Goal: Task Accomplishment & Management: Manage account settings

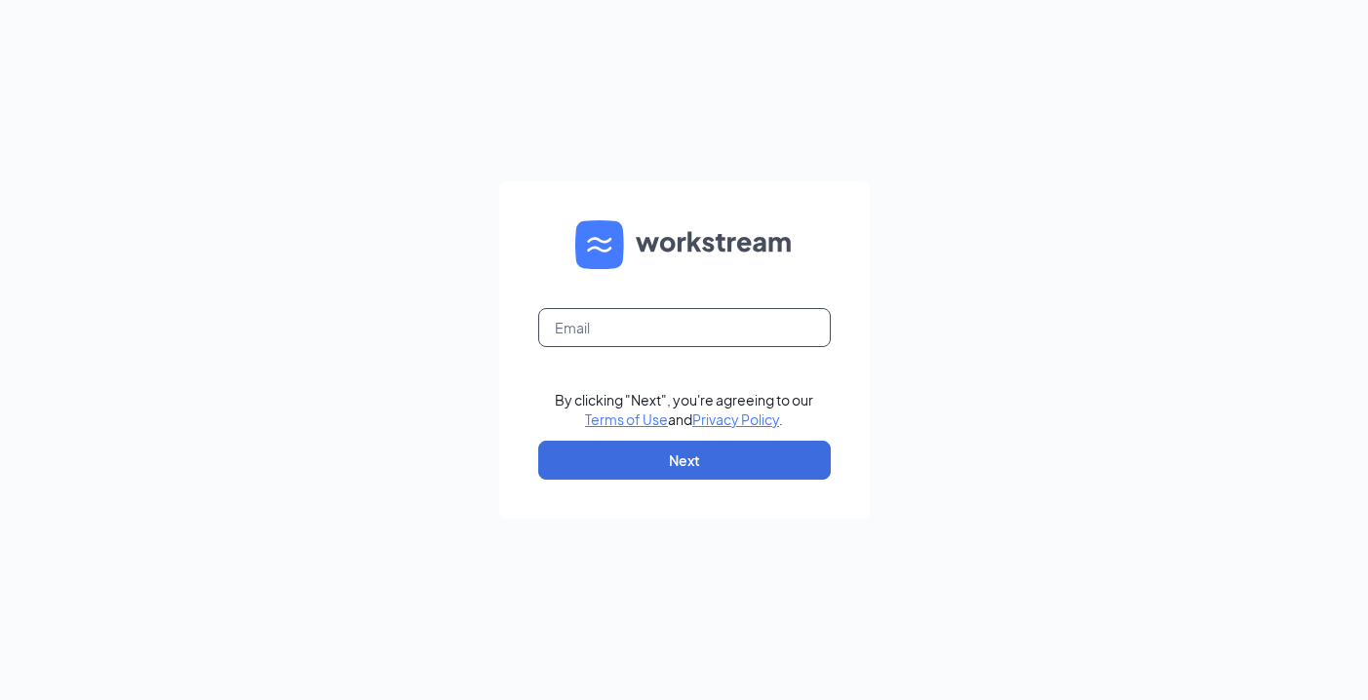
click at [666, 337] on input "text" at bounding box center [684, 327] width 293 height 39
type input "arkie@kcwco.org"
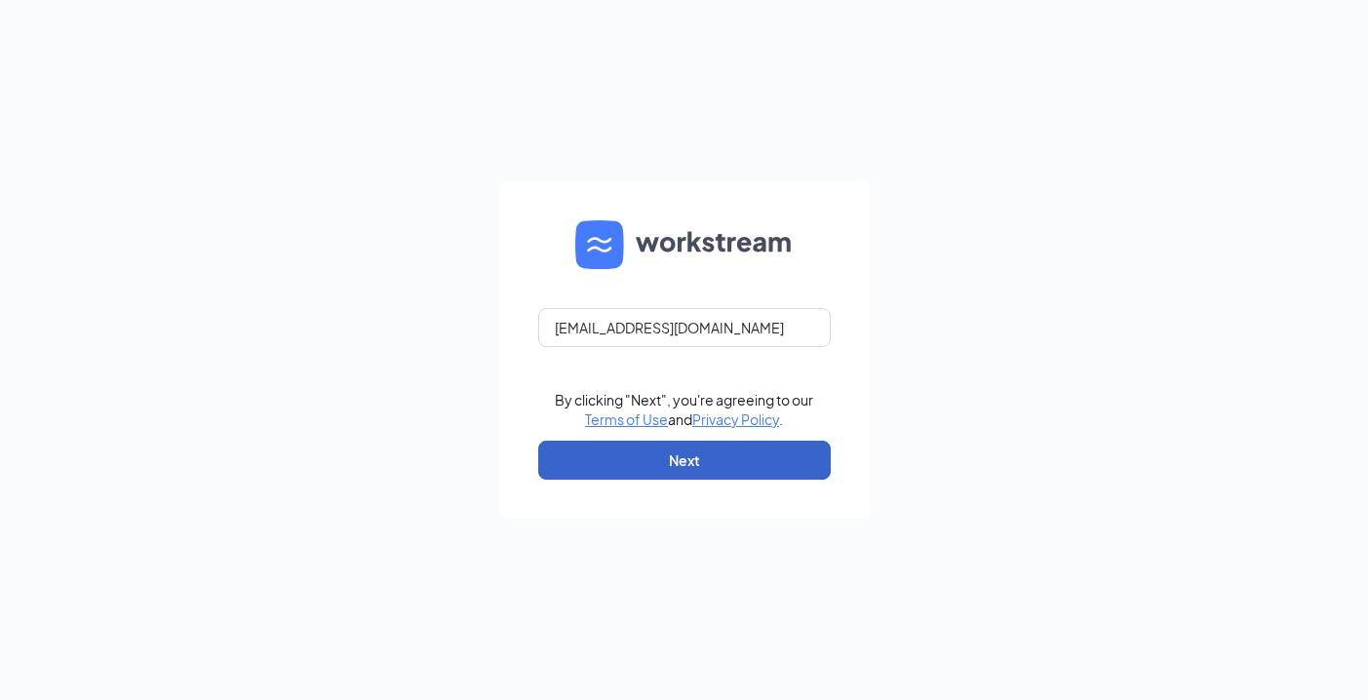
click at [656, 454] on button "Next" at bounding box center [684, 460] width 293 height 39
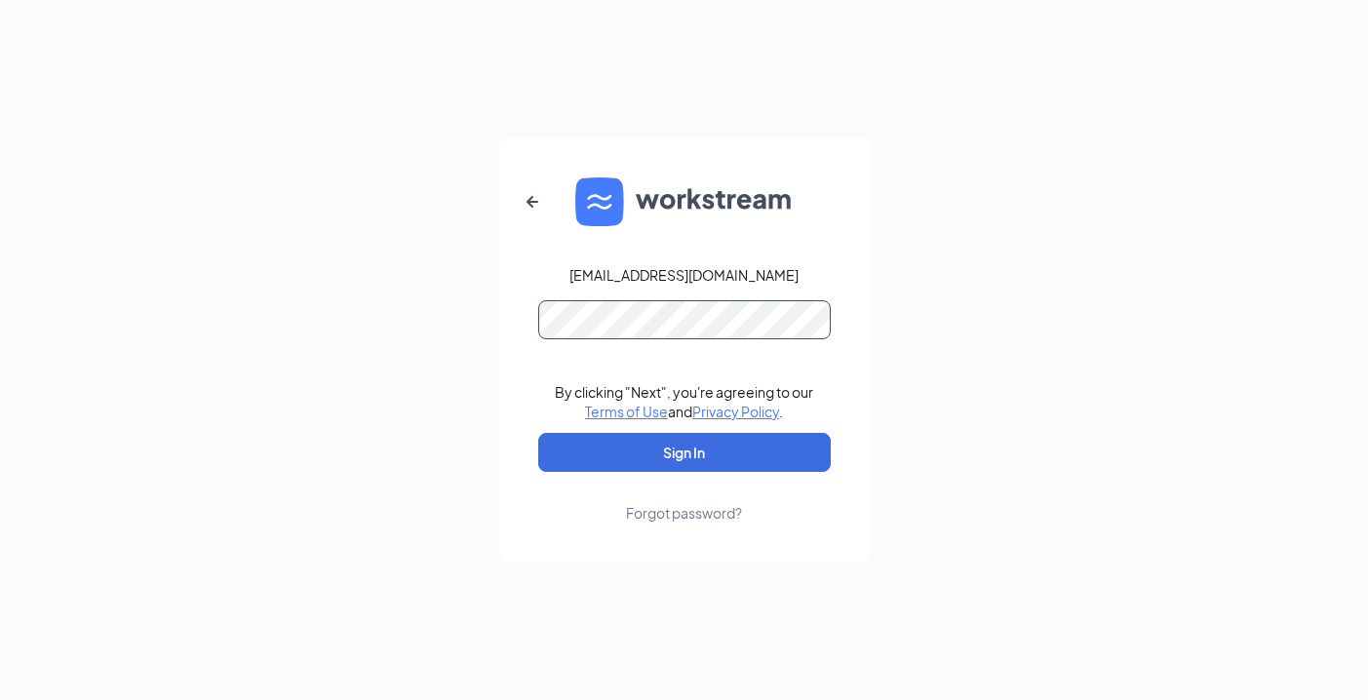
click at [538, 433] on button "Sign In" at bounding box center [684, 452] width 293 height 39
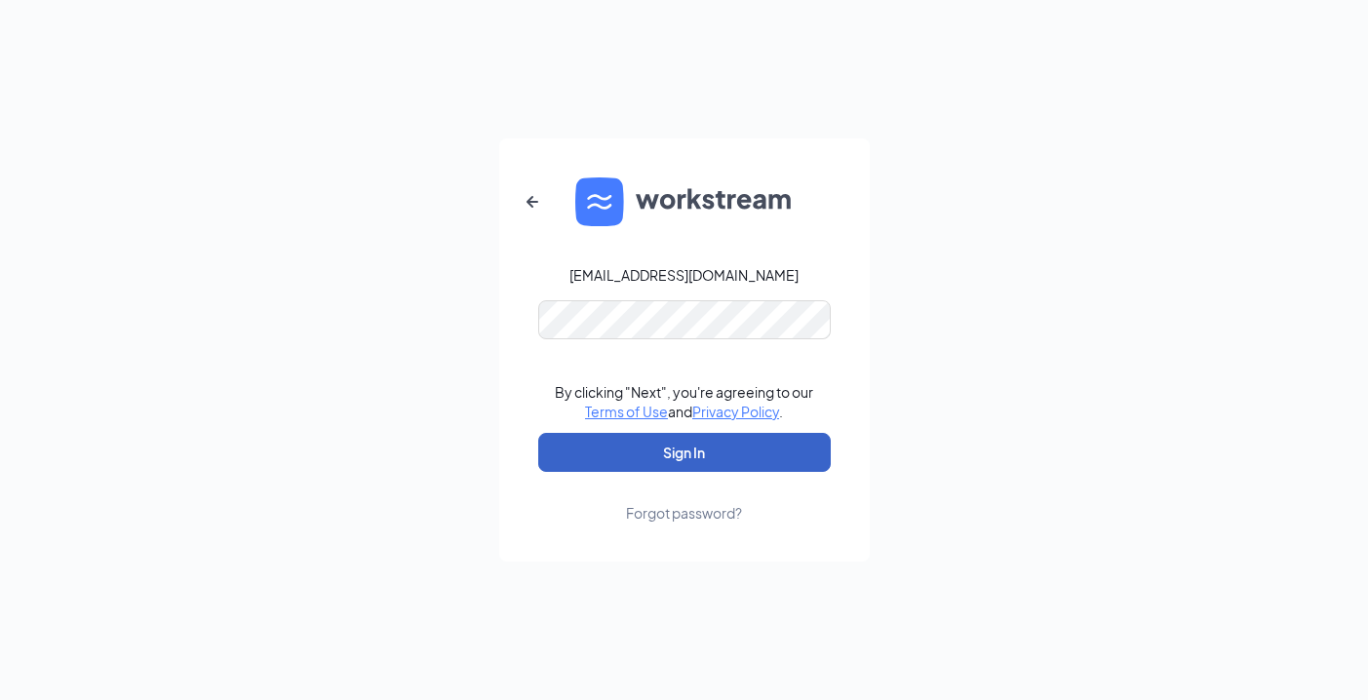
click at [687, 442] on button "Sign In" at bounding box center [684, 452] width 293 height 39
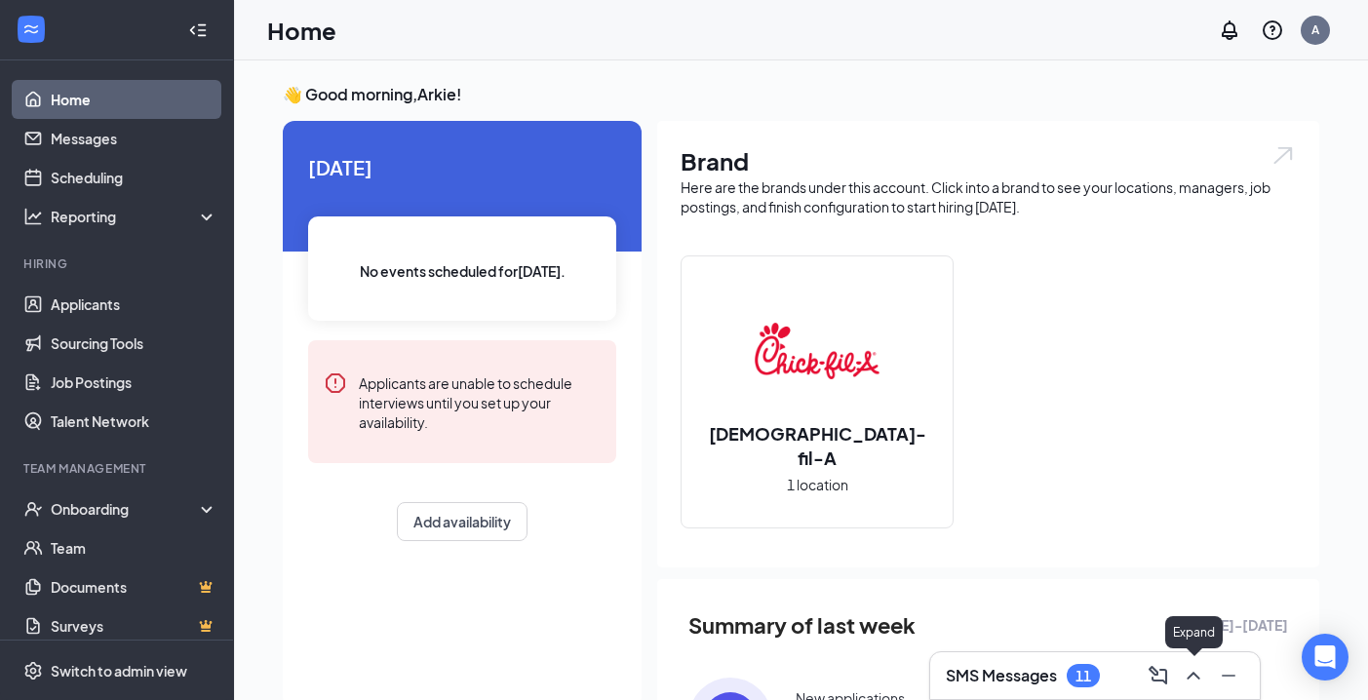
click at [1193, 674] on icon "ChevronUp" at bounding box center [1193, 676] width 13 height 8
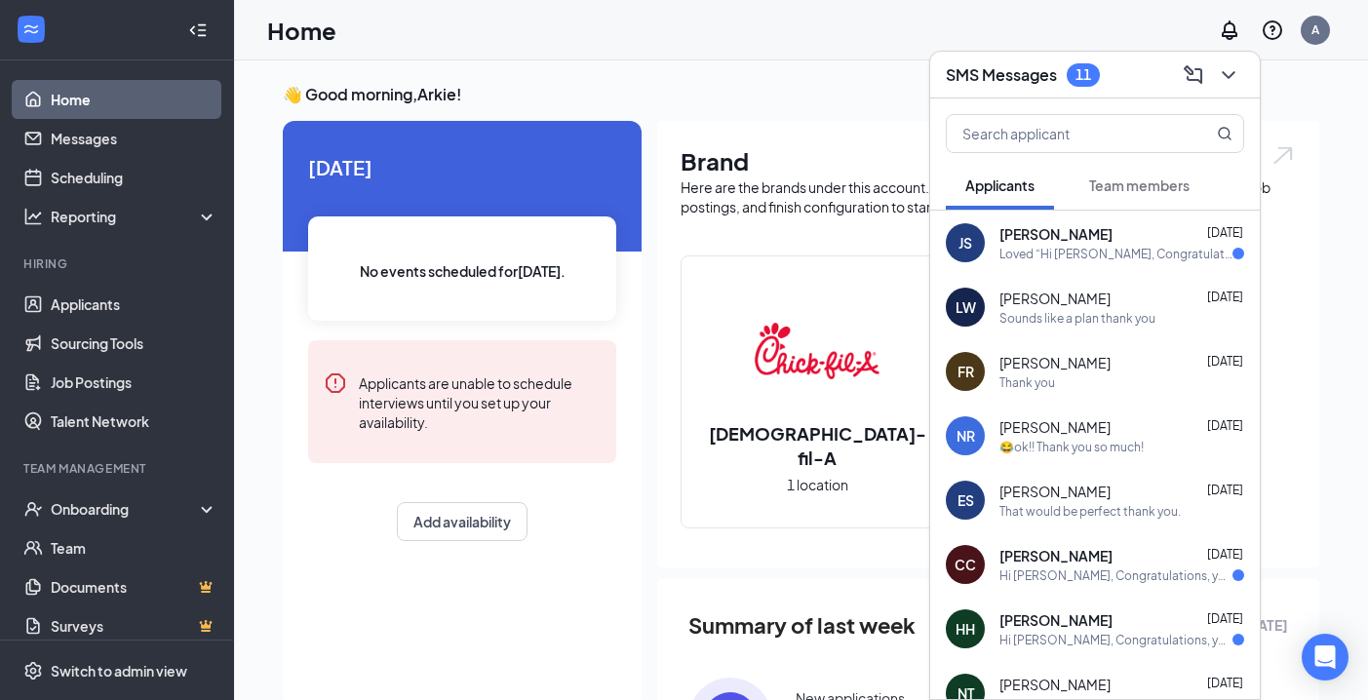
click at [1102, 506] on div "That would be perfect thank you." at bounding box center [1090, 511] width 181 height 17
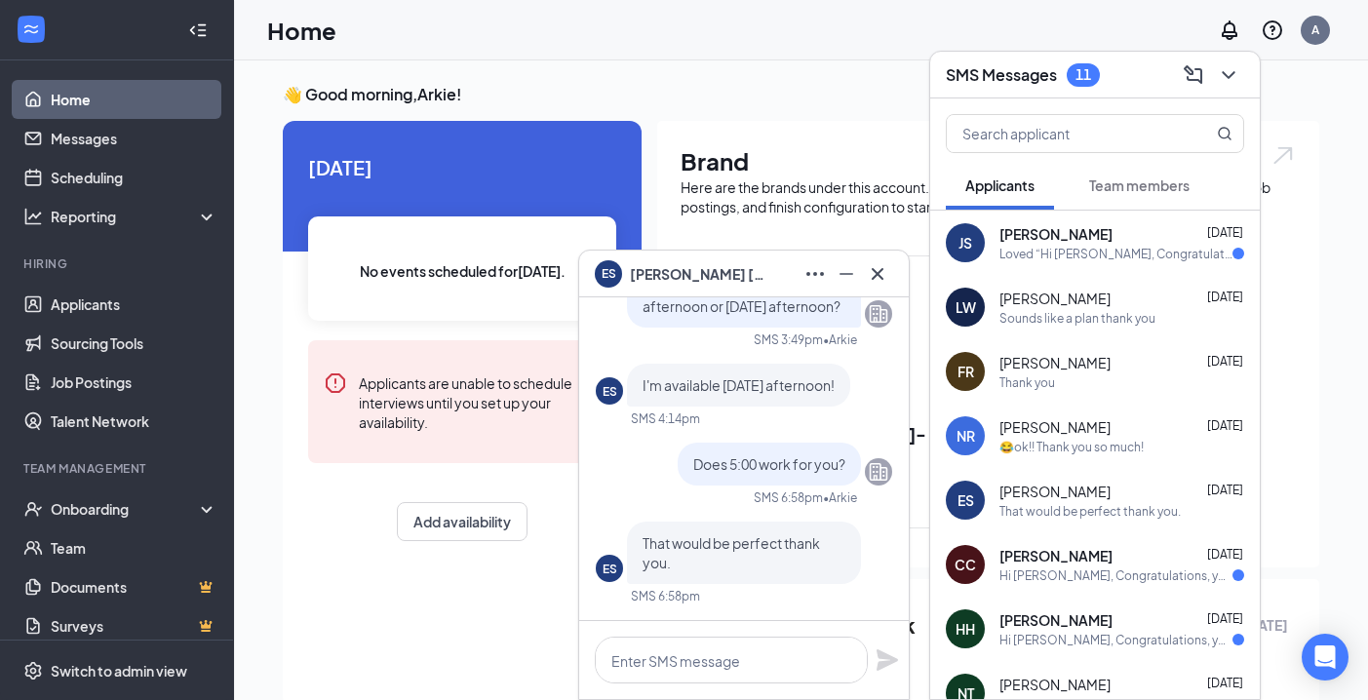
click at [468, 602] on div "[DATE] No events scheduled for [DATE] . Applicants are unable to schedule inter…" at bounding box center [462, 414] width 359 height 587
